Goal: Information Seeking & Learning: Understand process/instructions

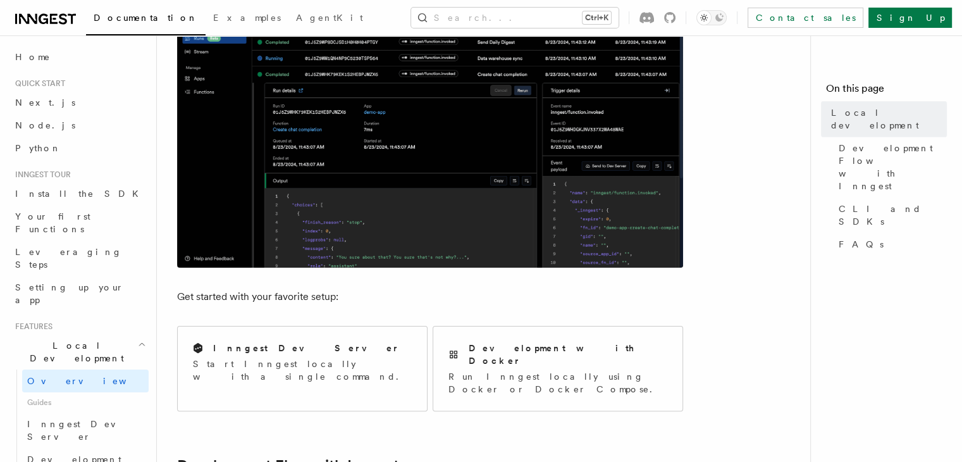
scroll to position [301, 0]
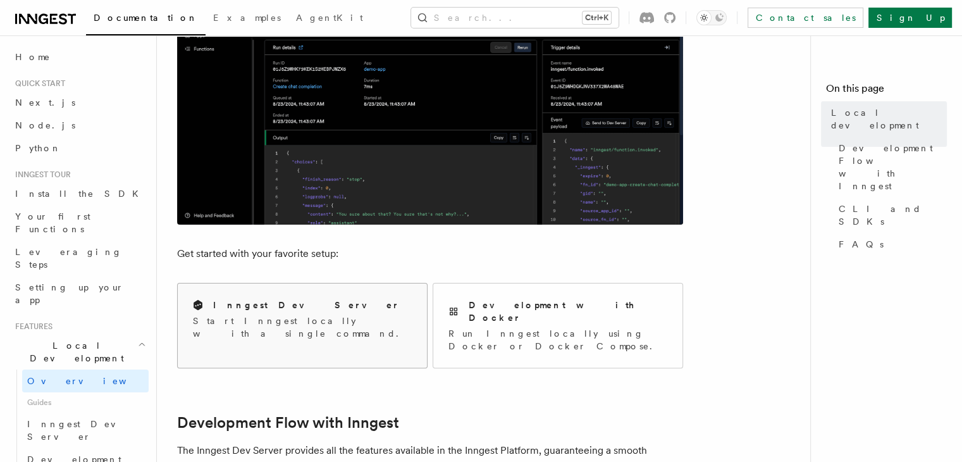
click at [314, 303] on div "Inngest Dev Server" at bounding box center [302, 305] width 219 height 13
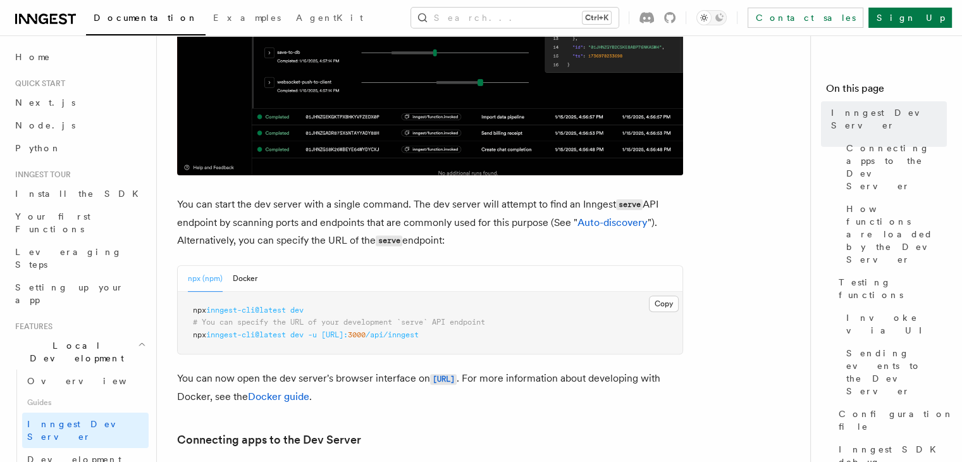
scroll to position [460, 0]
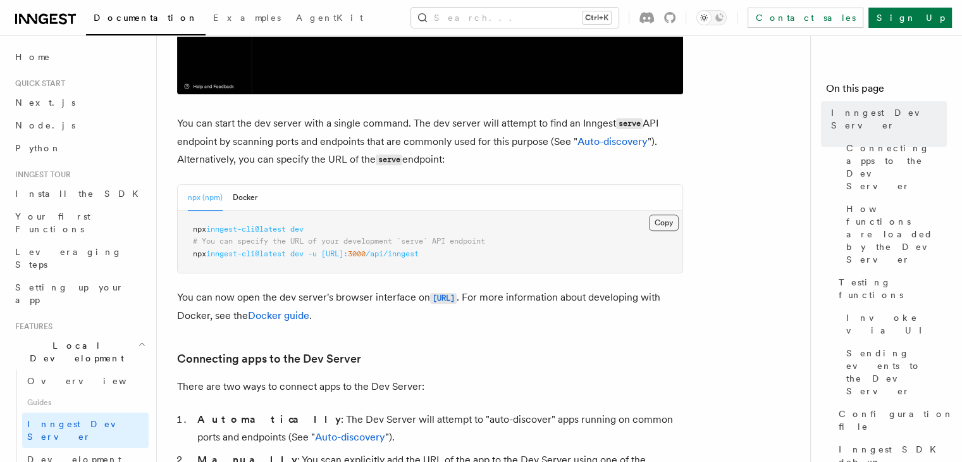
click at [675, 227] on button "Copy Copied" at bounding box center [664, 222] width 30 height 16
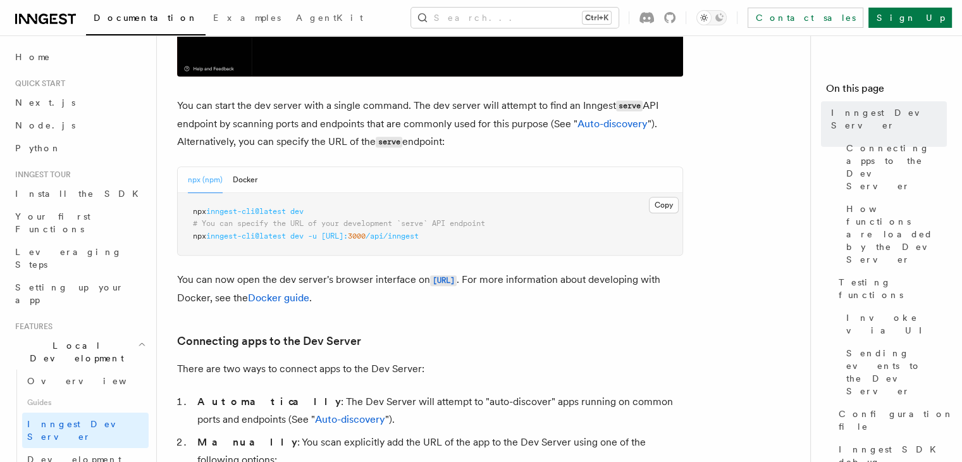
scroll to position [478, 0]
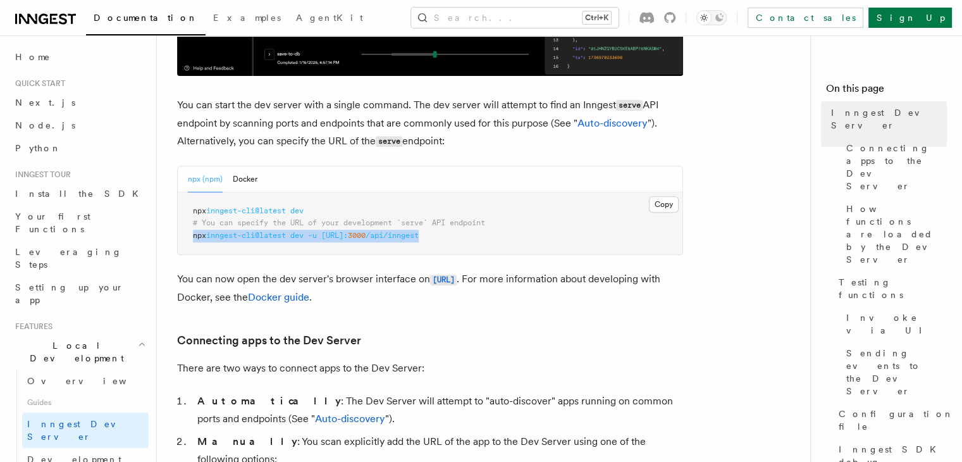
drag, startPoint x: 506, startPoint y: 234, endPoint x: 182, endPoint y: 233, distance: 323.8
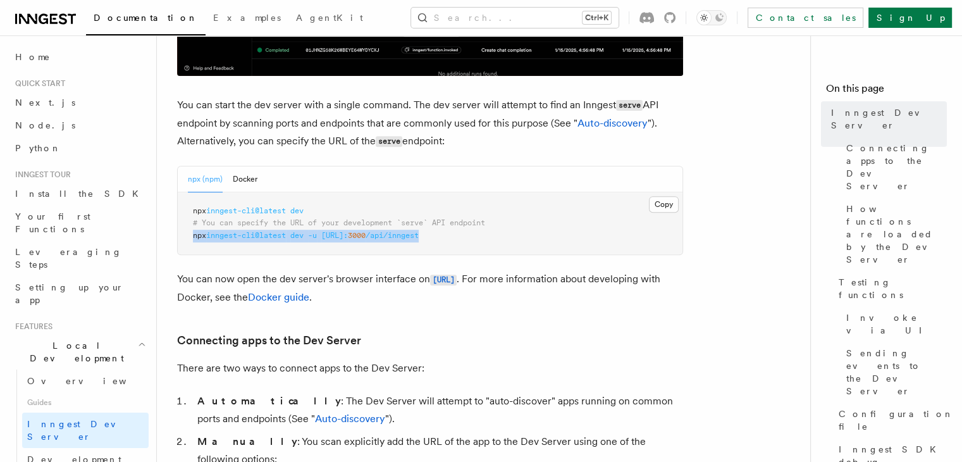
click at [182, 233] on pre "npx inngest-cli@latest dev # You can specify the URL of your development `serve…" at bounding box center [430, 223] width 505 height 63
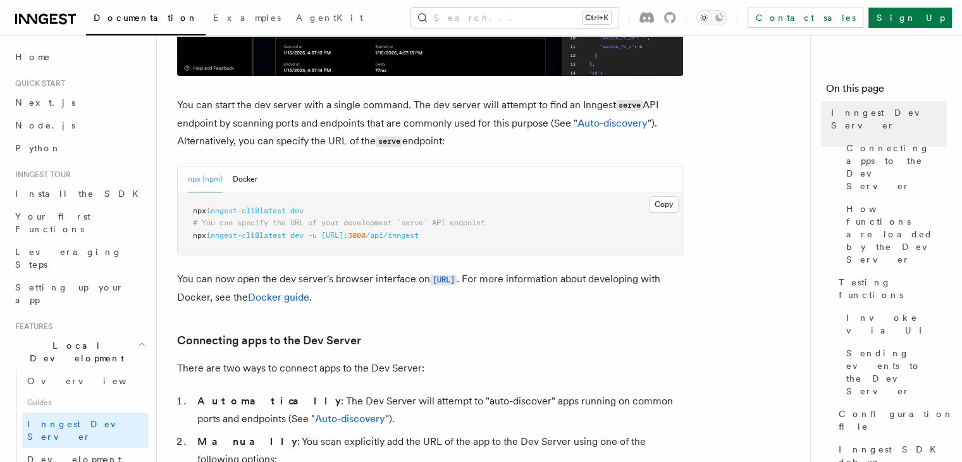
click at [276, 210] on span "inngest-cli@latest" at bounding box center [246, 210] width 80 height 9
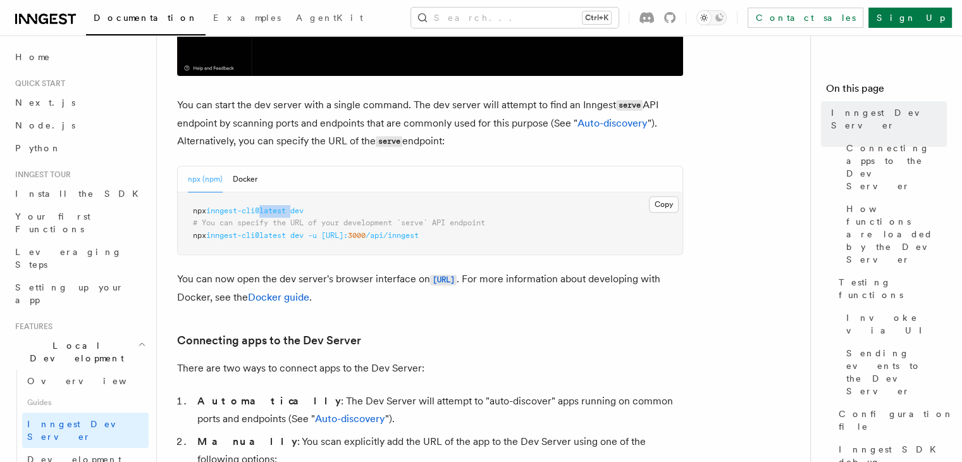
click at [276, 210] on span "inngest-cli@latest" at bounding box center [246, 210] width 80 height 9
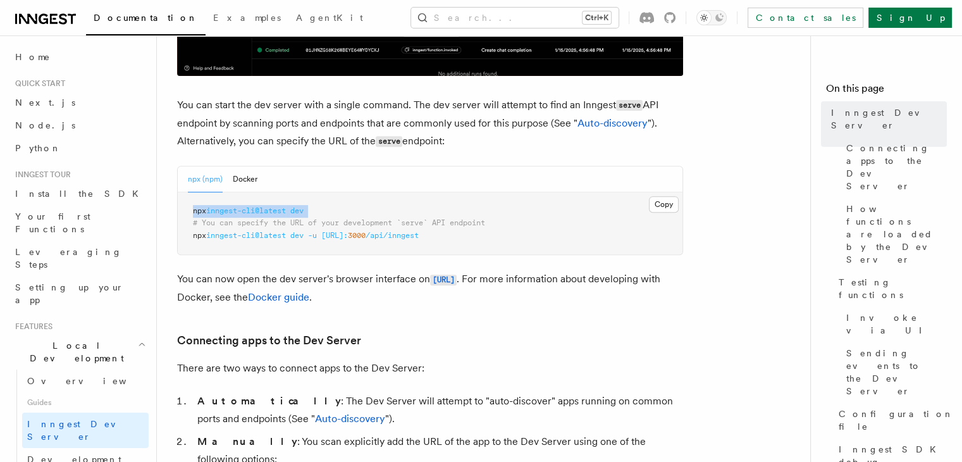
click at [276, 210] on span "inngest-cli@latest" at bounding box center [246, 210] width 80 height 9
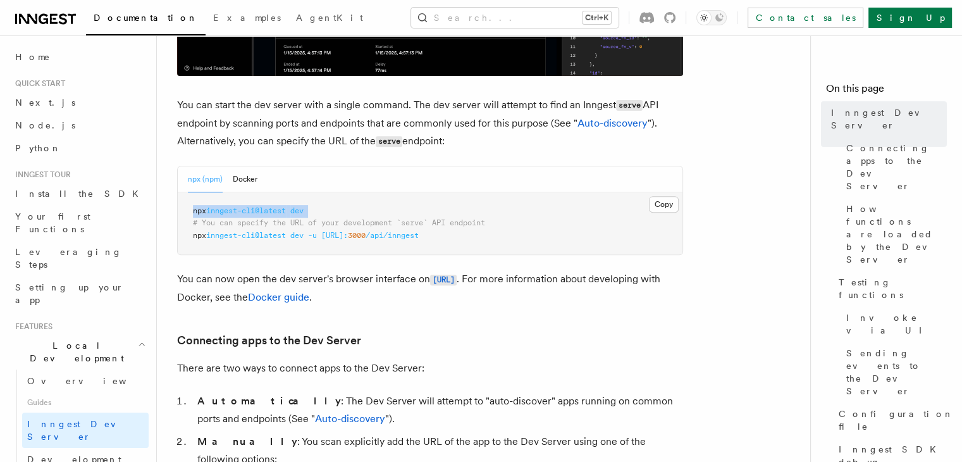
copy code "npx inngest-cli@latest dev"
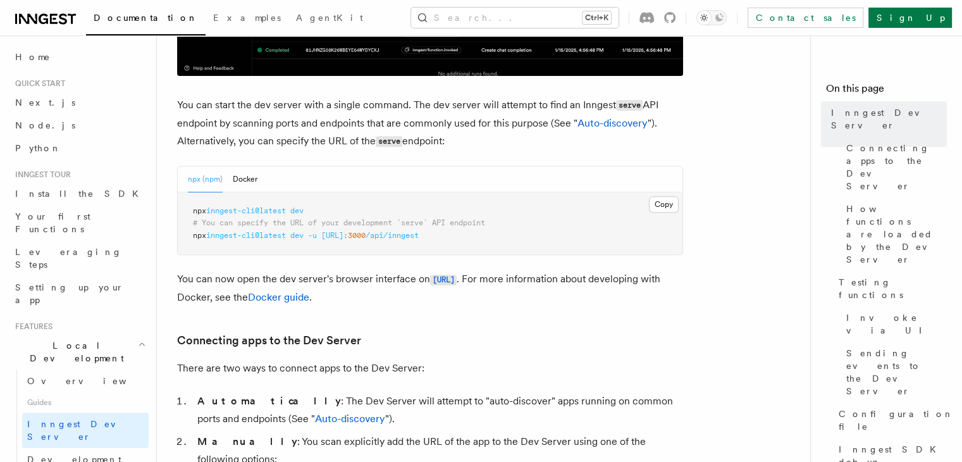
click at [480, 130] on p "You can start the dev server with a single command. The dev server will attempt…" at bounding box center [430, 123] width 506 height 54
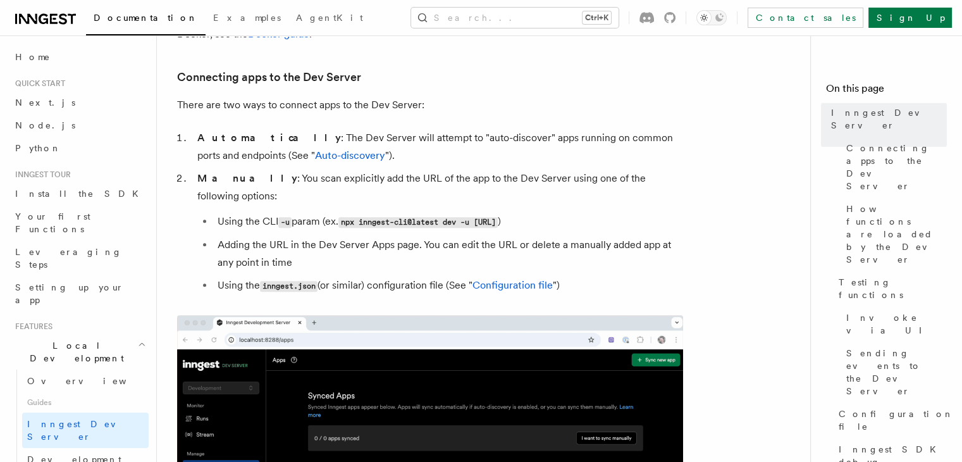
scroll to position [741, 0]
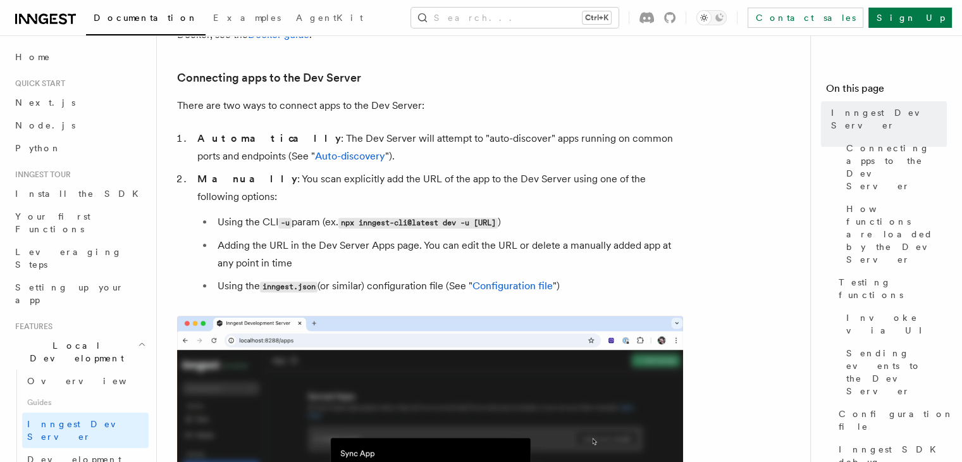
drag, startPoint x: 632, startPoint y: 202, endPoint x: 346, endPoint y: 203, distance: 286.5
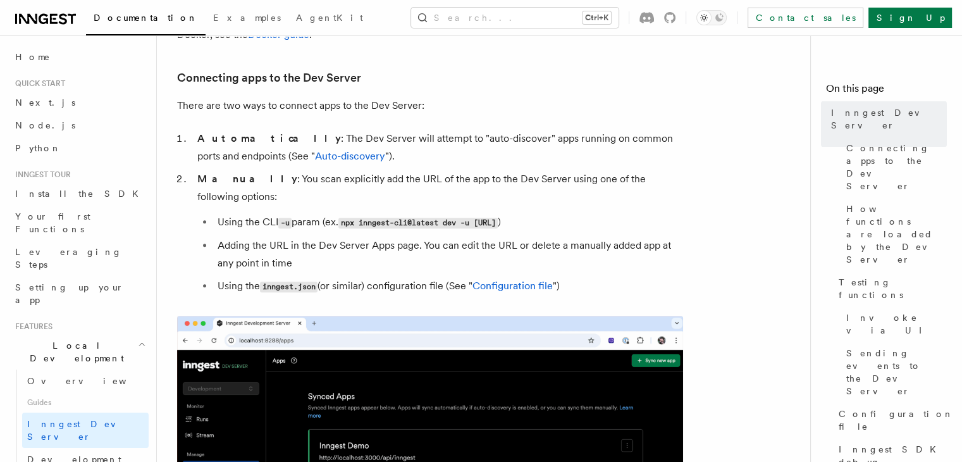
click at [346, 218] on code "npx inngest-cli@latest dev -u [URL]" at bounding box center [417, 223] width 159 height 11
copy code "npx inngest-cli@latest dev -u http://localhost:3000/api/innges"
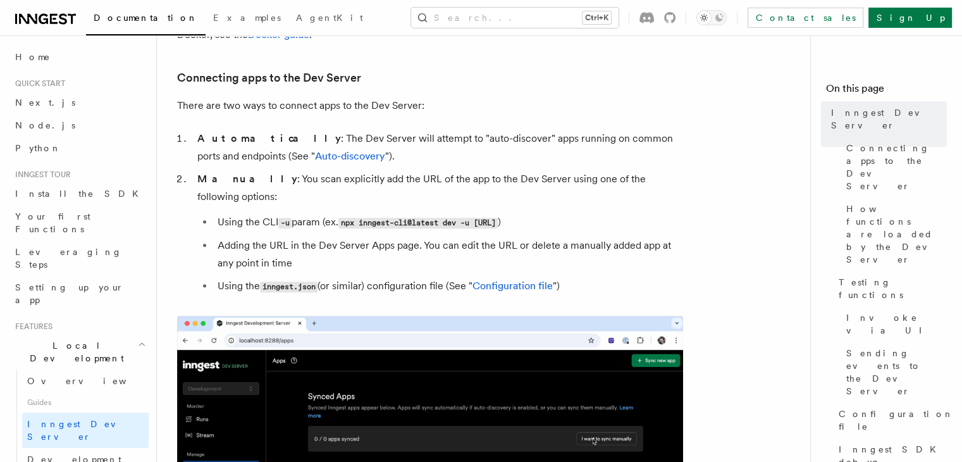
click at [608, 237] on li "Adding the URL in the Dev Server Apps page. You can edit the URL or delete a ma…" at bounding box center [448, 254] width 469 height 35
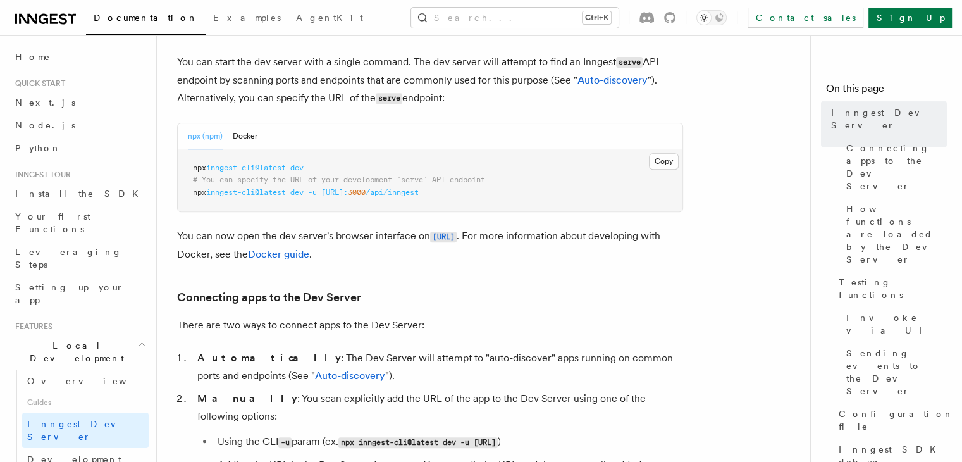
scroll to position [515, 0]
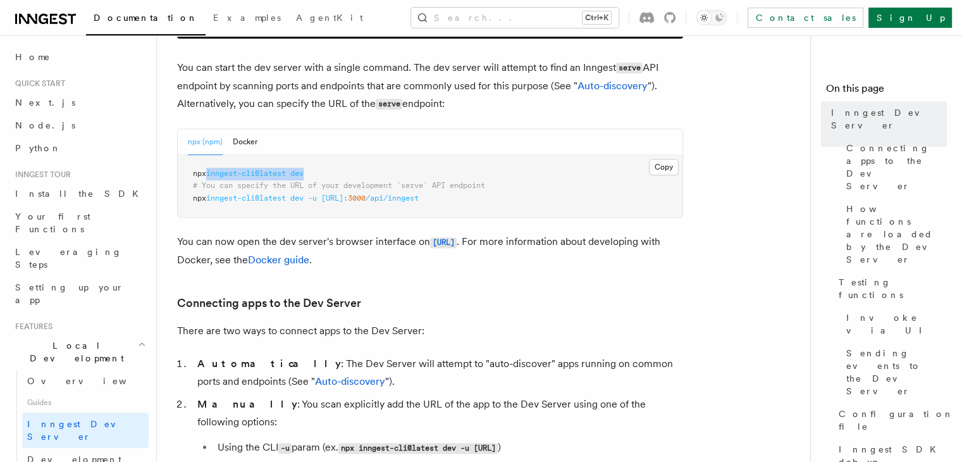
drag, startPoint x: 324, startPoint y: 168, endPoint x: 211, endPoint y: 175, distance: 112.8
click at [211, 175] on pre "npx inngest-cli@latest dev # You can specify the URL of your development `serve…" at bounding box center [430, 186] width 505 height 63
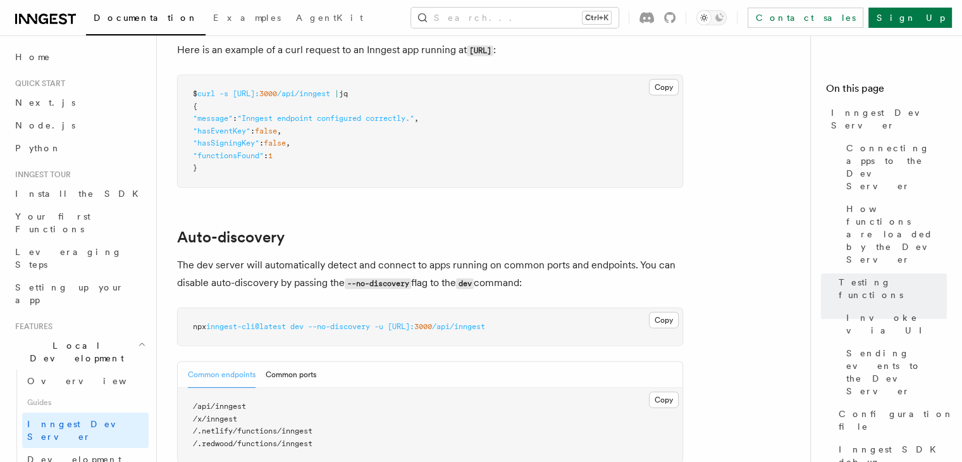
scroll to position [3734, 0]
click at [650, 312] on button "Copy Copied" at bounding box center [664, 320] width 30 height 16
click at [653, 312] on button "Copy Copied" at bounding box center [664, 320] width 30 height 16
